Goal: Task Accomplishment & Management: Manage account settings

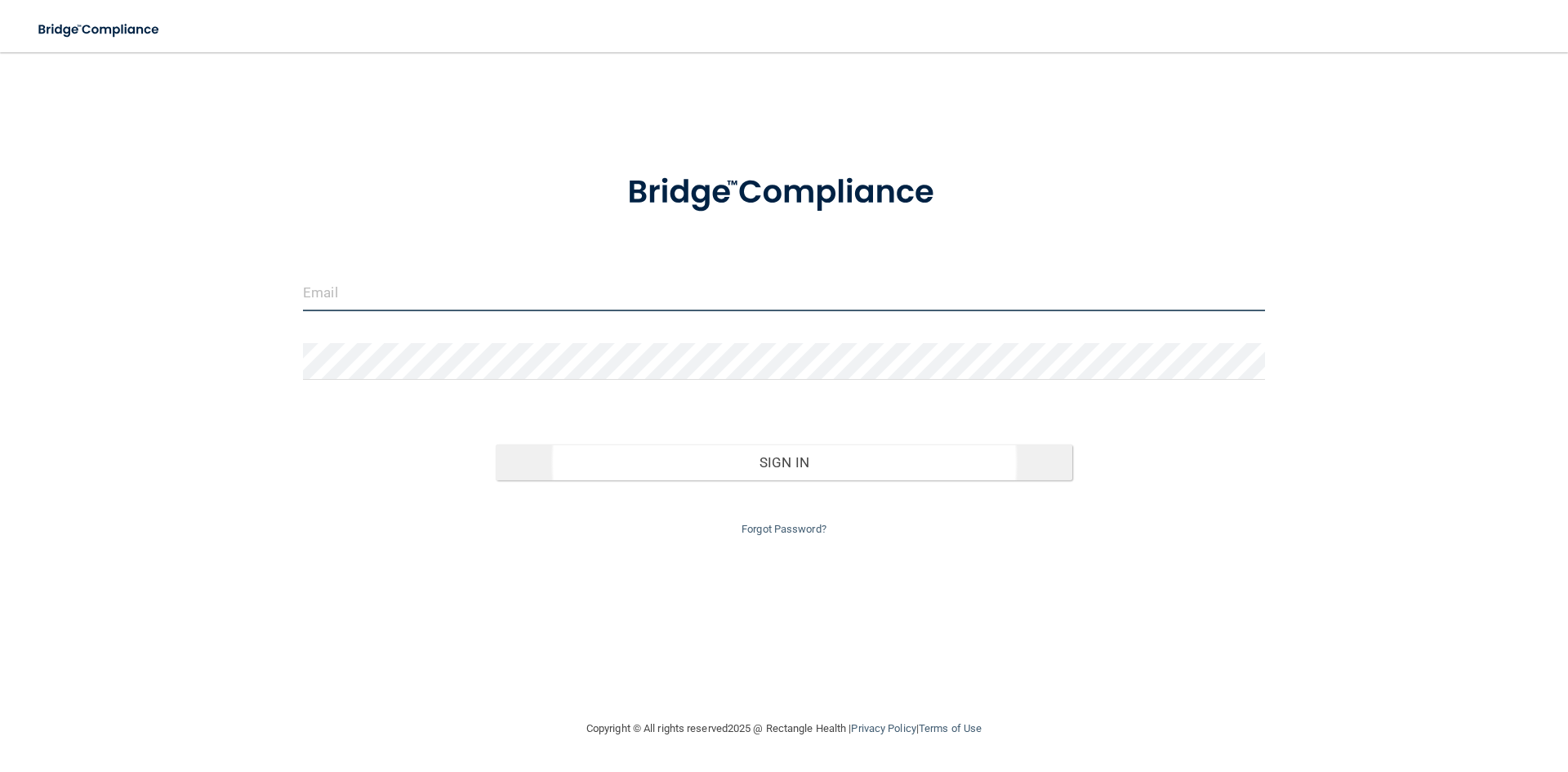
type input "[EMAIL_ADDRESS][DOMAIN_NAME]"
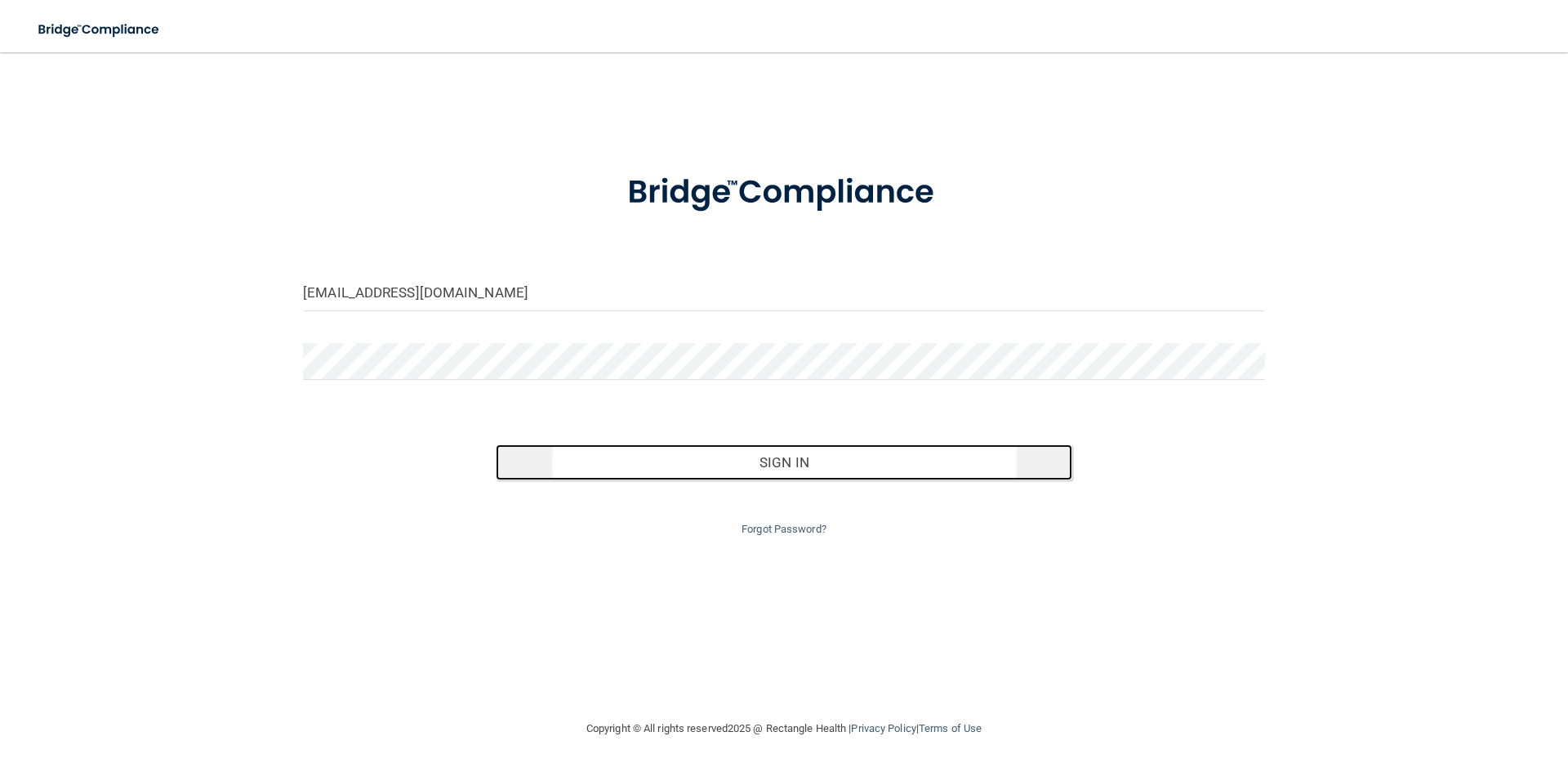
click at [705, 473] on button "Sign In" at bounding box center [784, 462] width 578 height 36
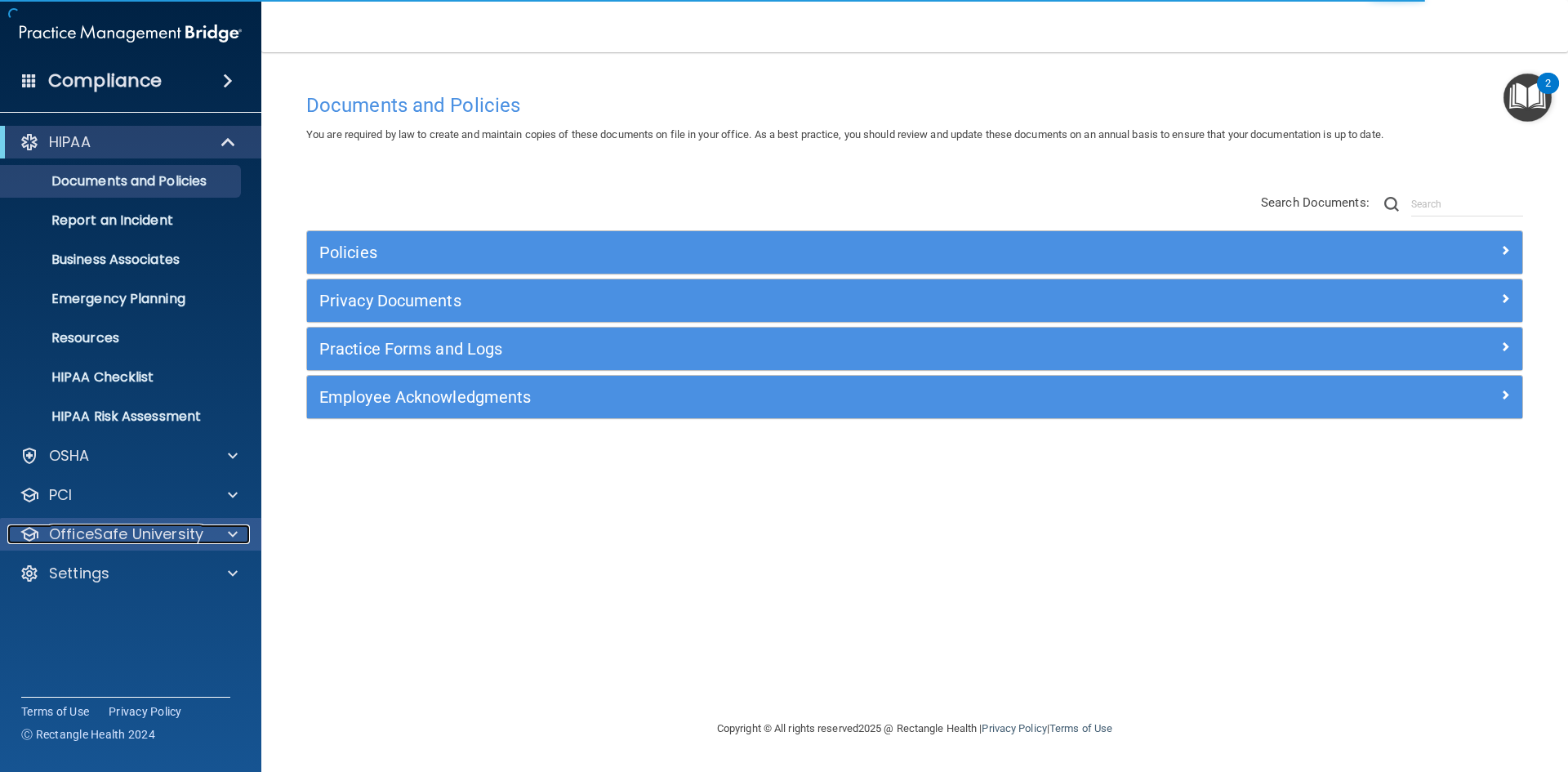
click at [137, 529] on p "OfficeSafe University" at bounding box center [126, 534] width 154 height 20
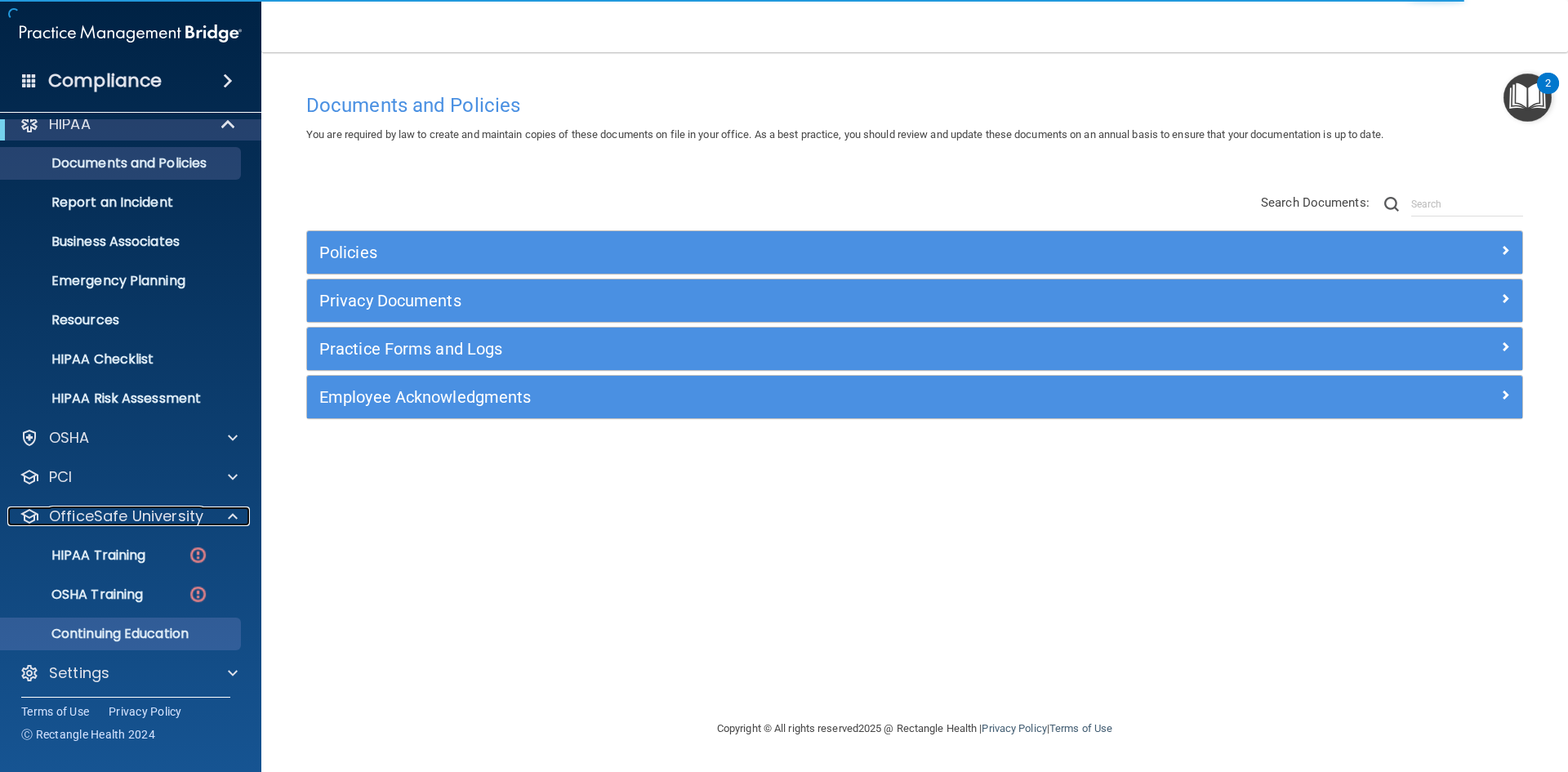
scroll to position [24, 0]
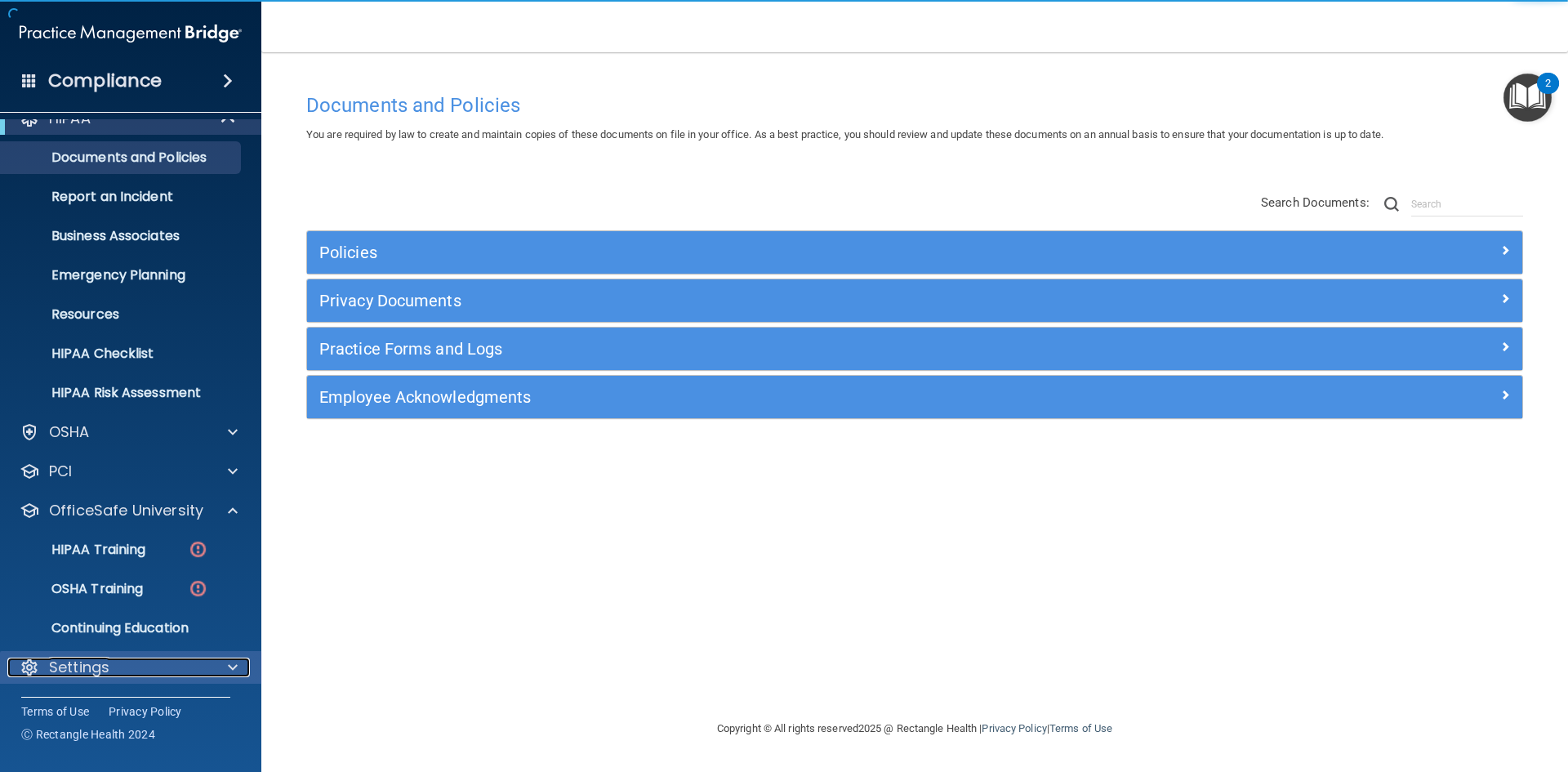
click at [141, 664] on div "Settings" at bounding box center [109, 667] width 202 height 20
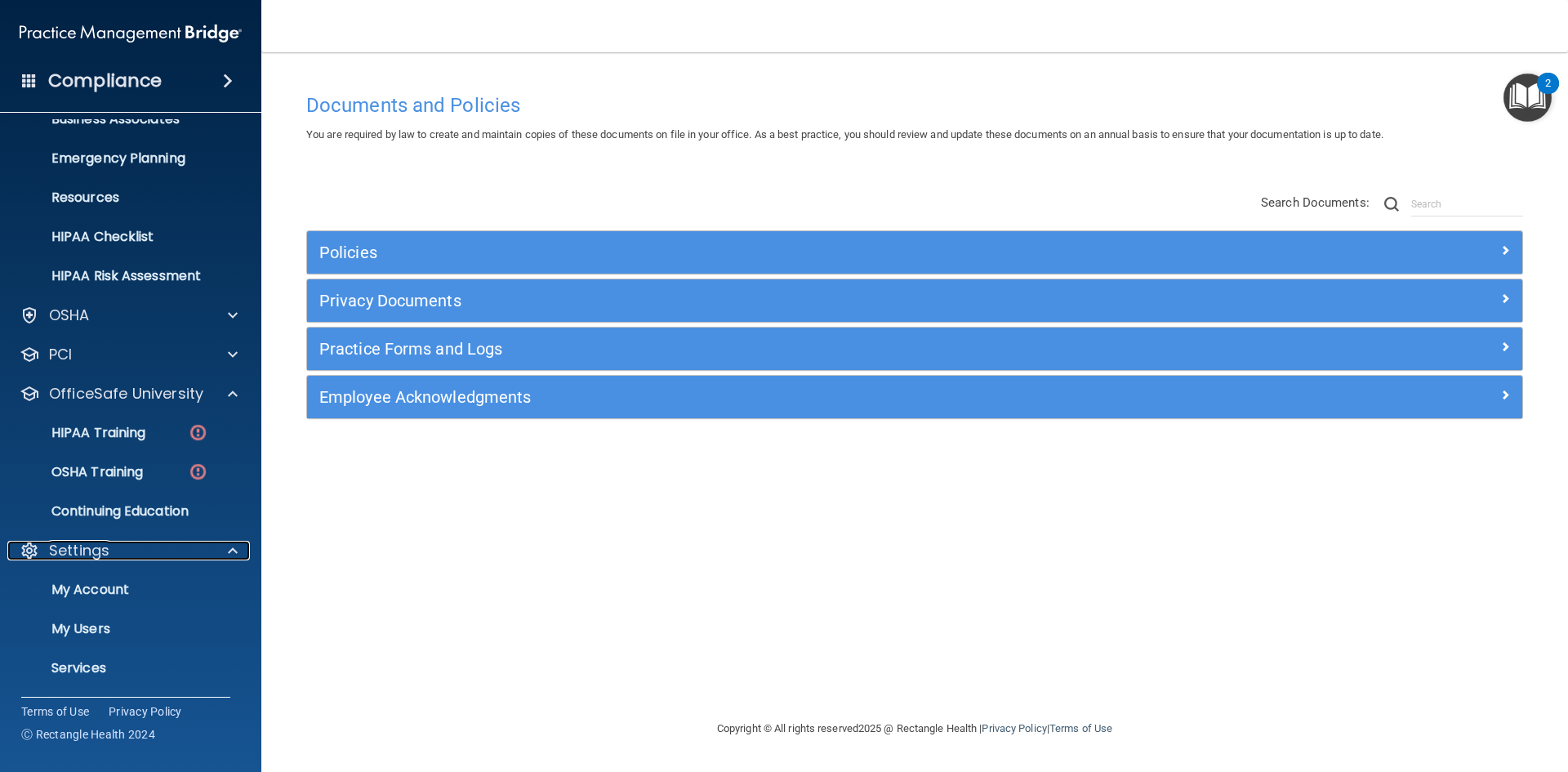
scroll to position [180, 0]
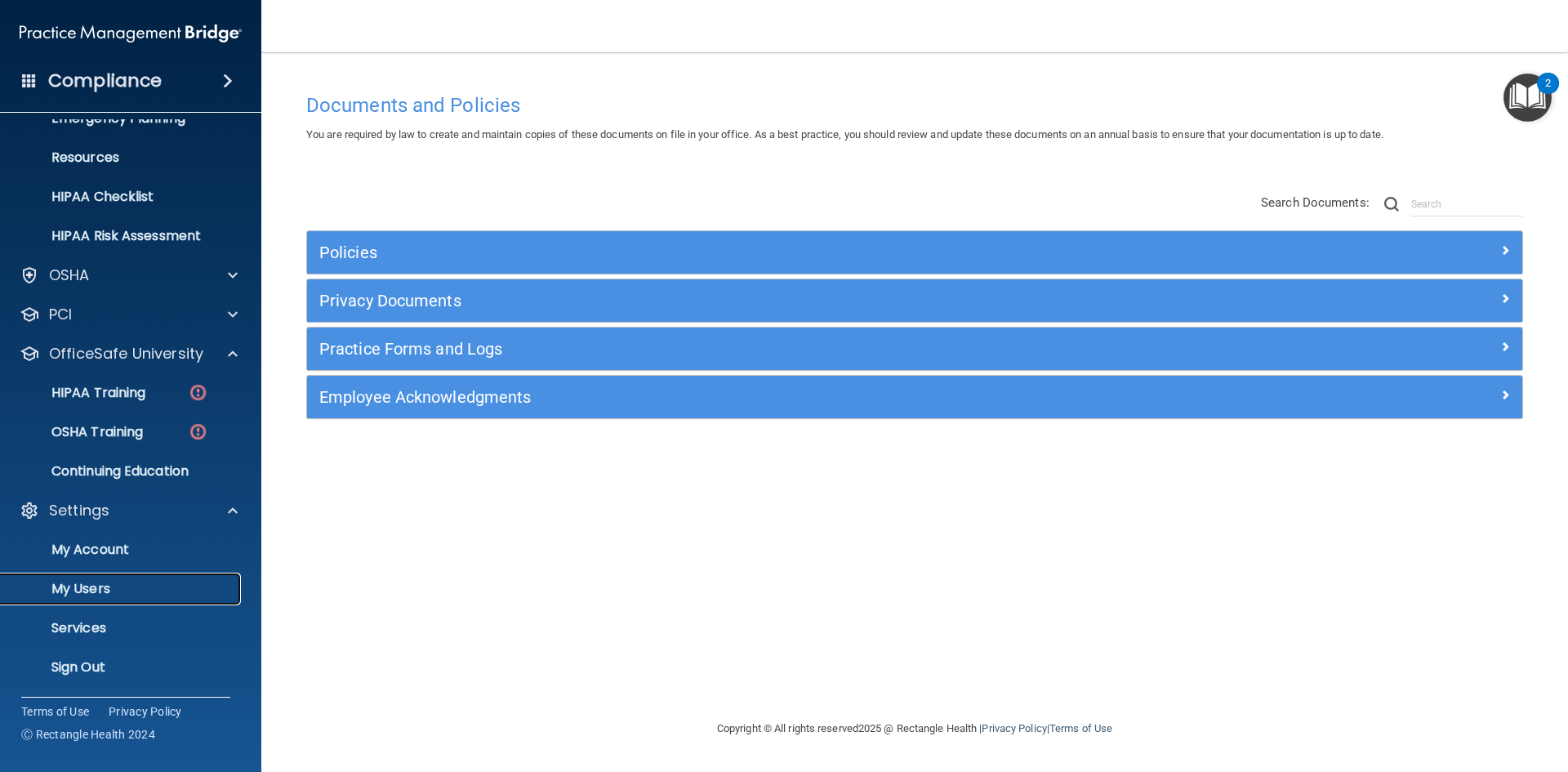
click at [100, 590] on p "My Users" at bounding box center [122, 588] width 223 height 16
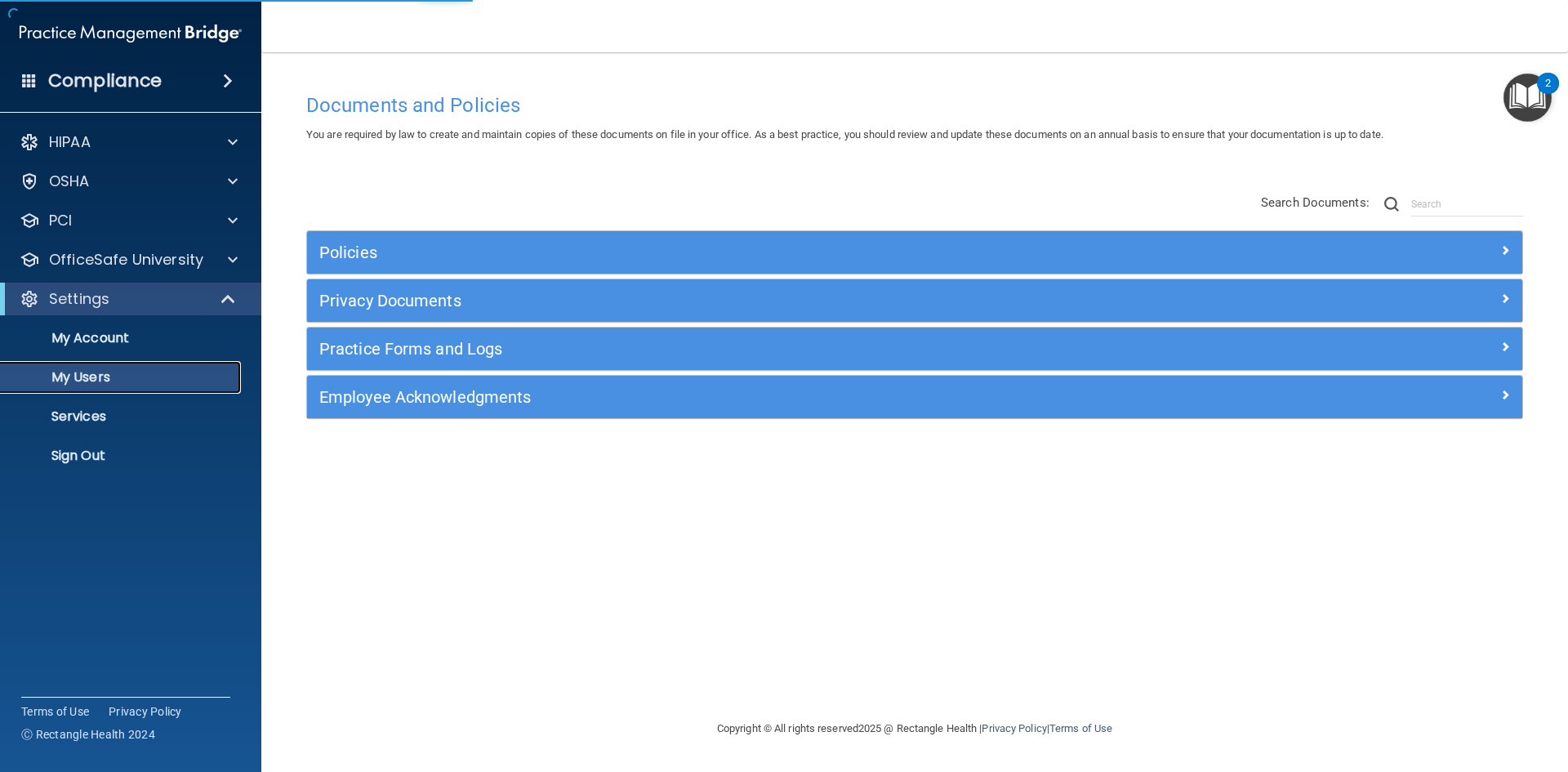
select select "20"
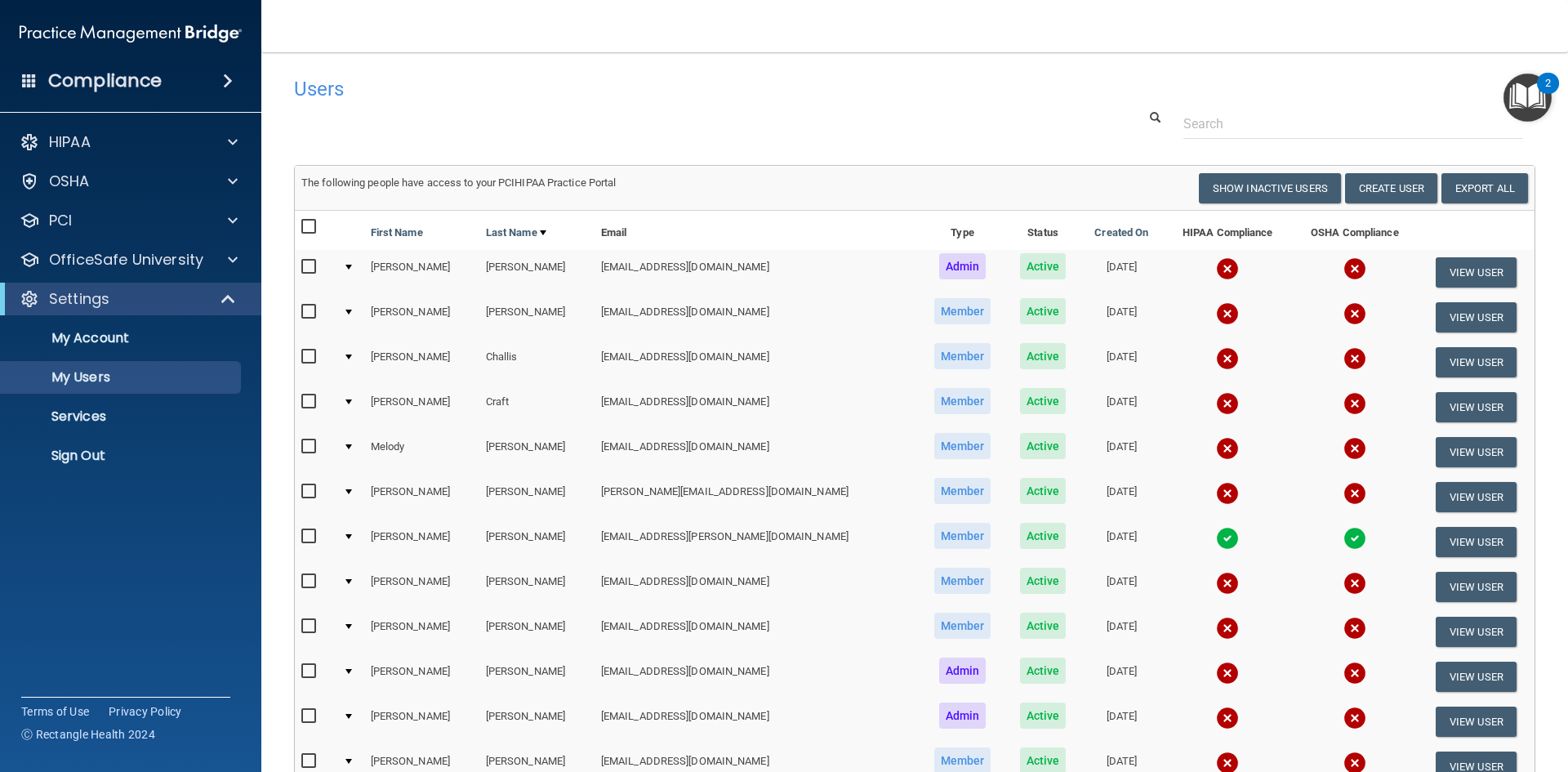
click at [308, 581] on input "checkbox" at bounding box center [311, 581] width 19 height 13
checkbox input "true"
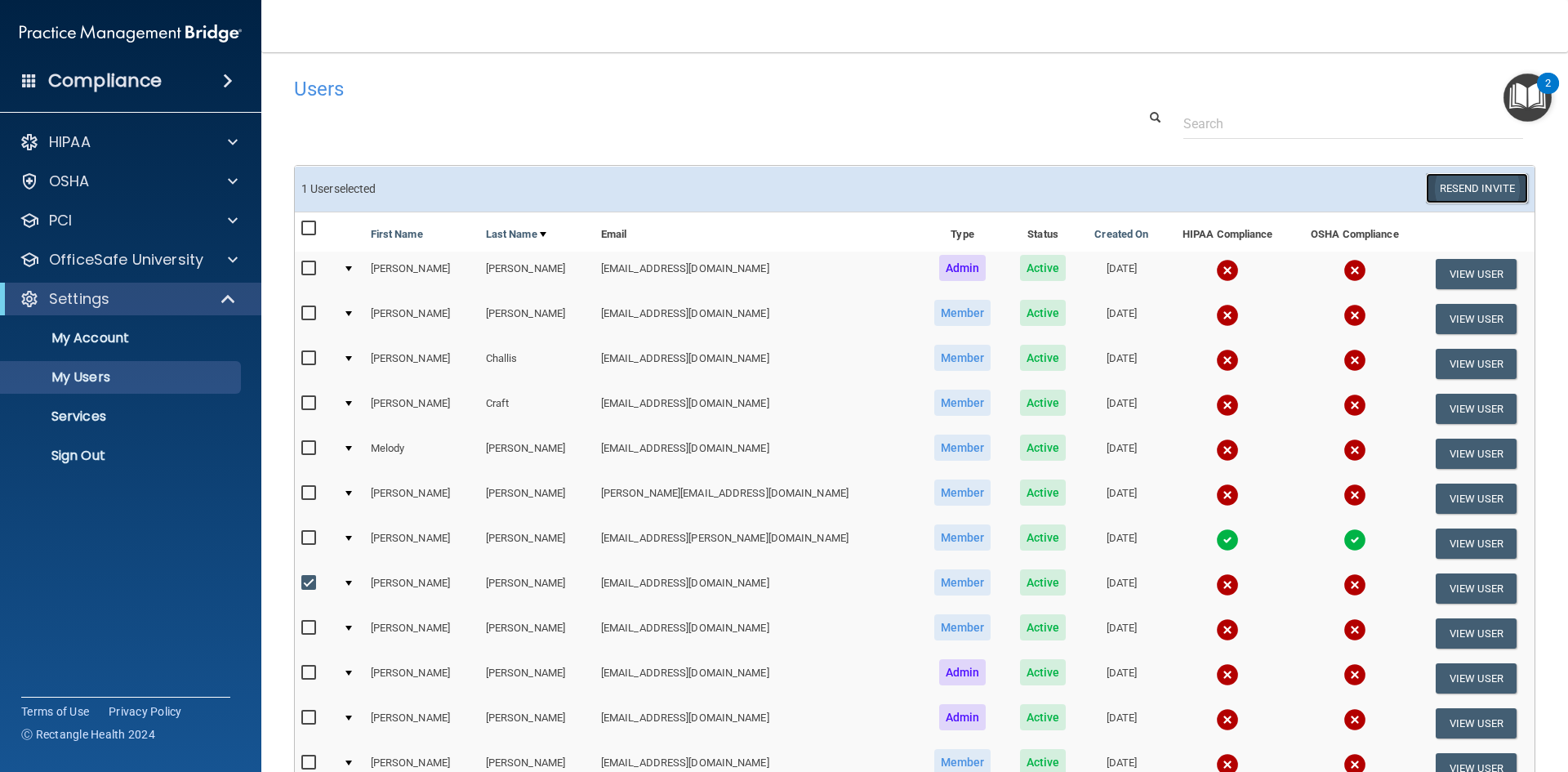
click at [1486, 188] on button "Resend Invite" at bounding box center [1476, 189] width 102 height 30
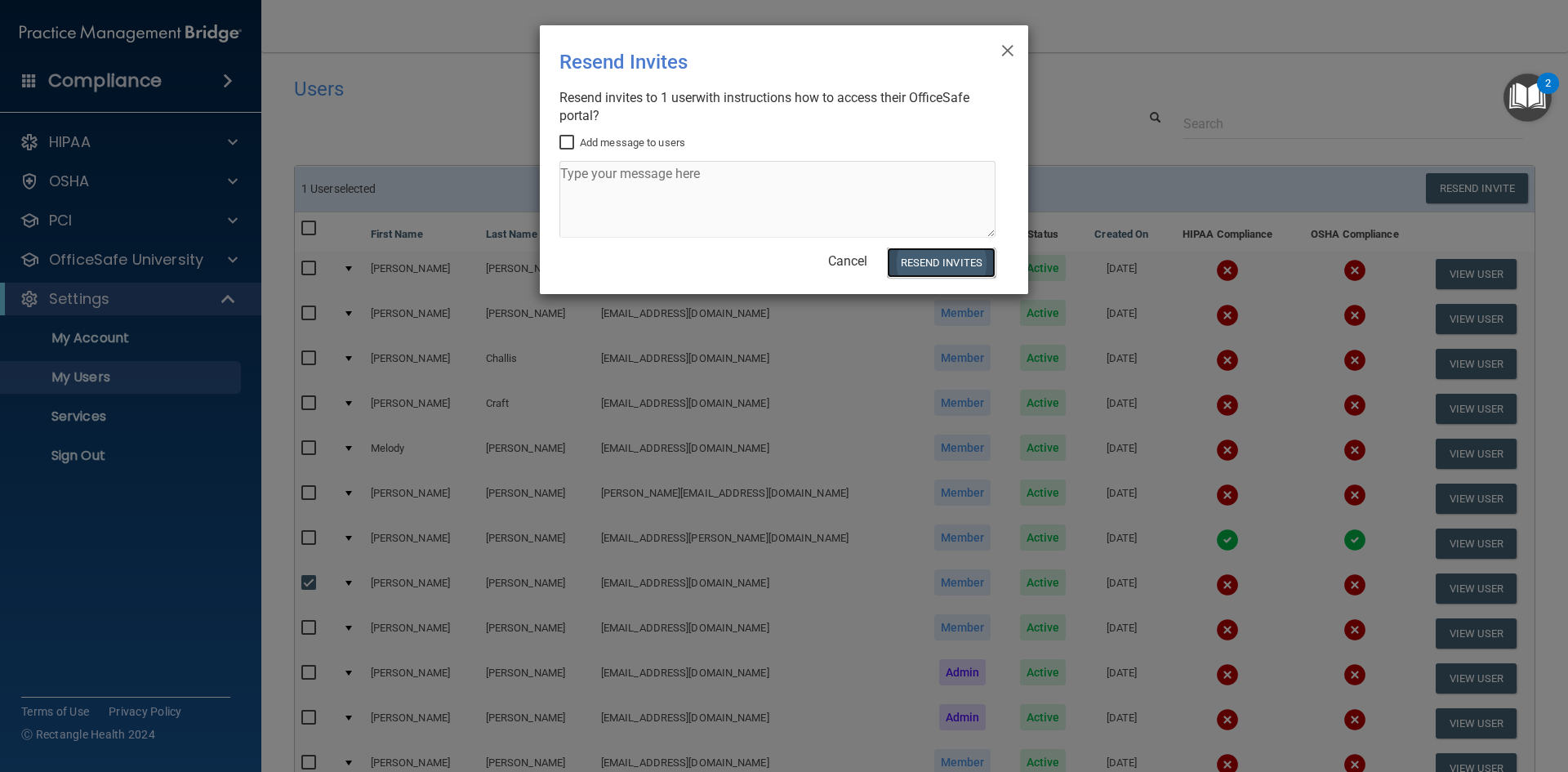
click at [923, 259] on button "Resend Invites" at bounding box center [942, 263] width 109 height 30
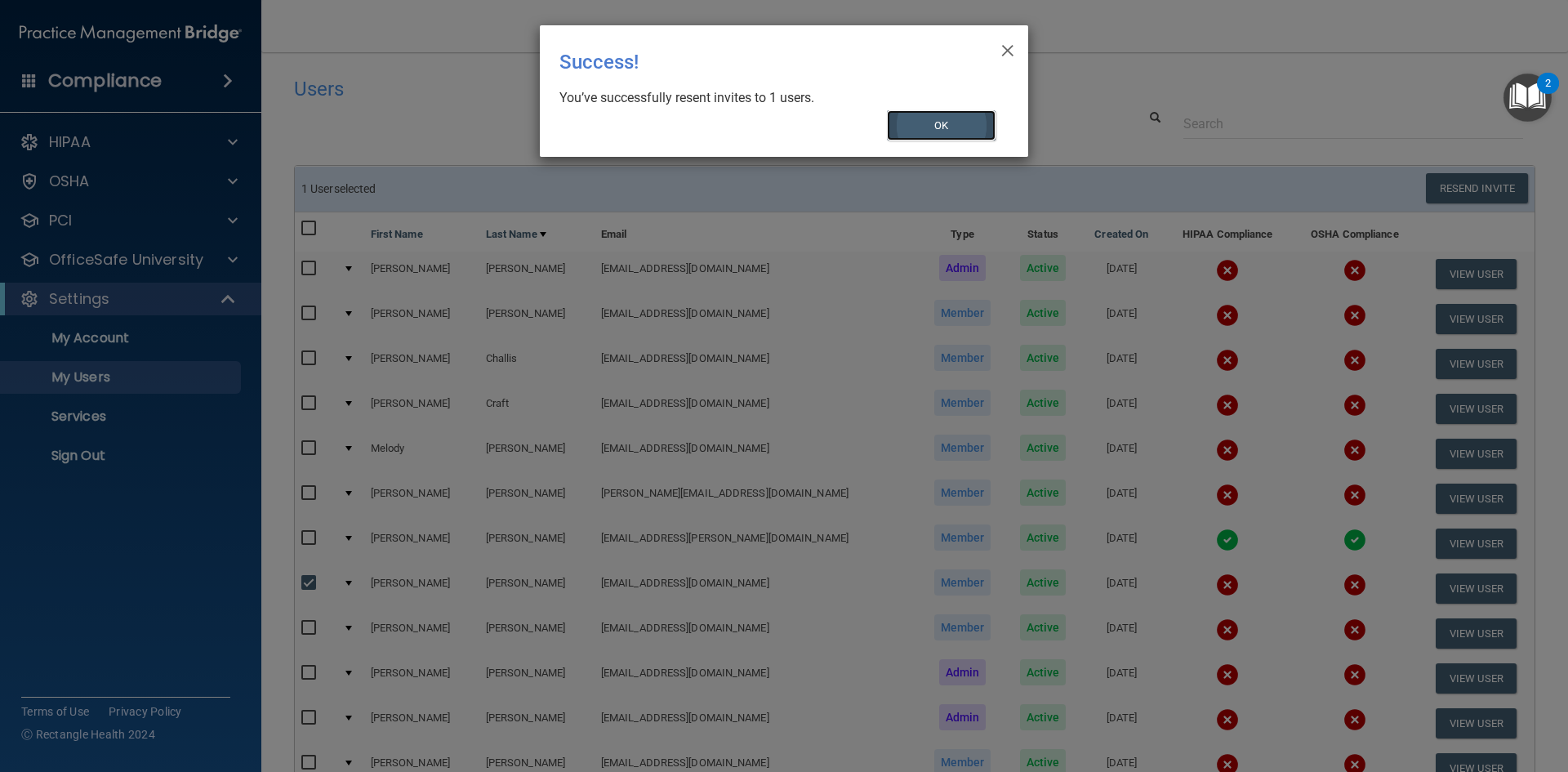
click at [970, 122] on button "OK" at bounding box center [942, 126] width 110 height 30
